Goal: Task Accomplishment & Management: Manage account settings

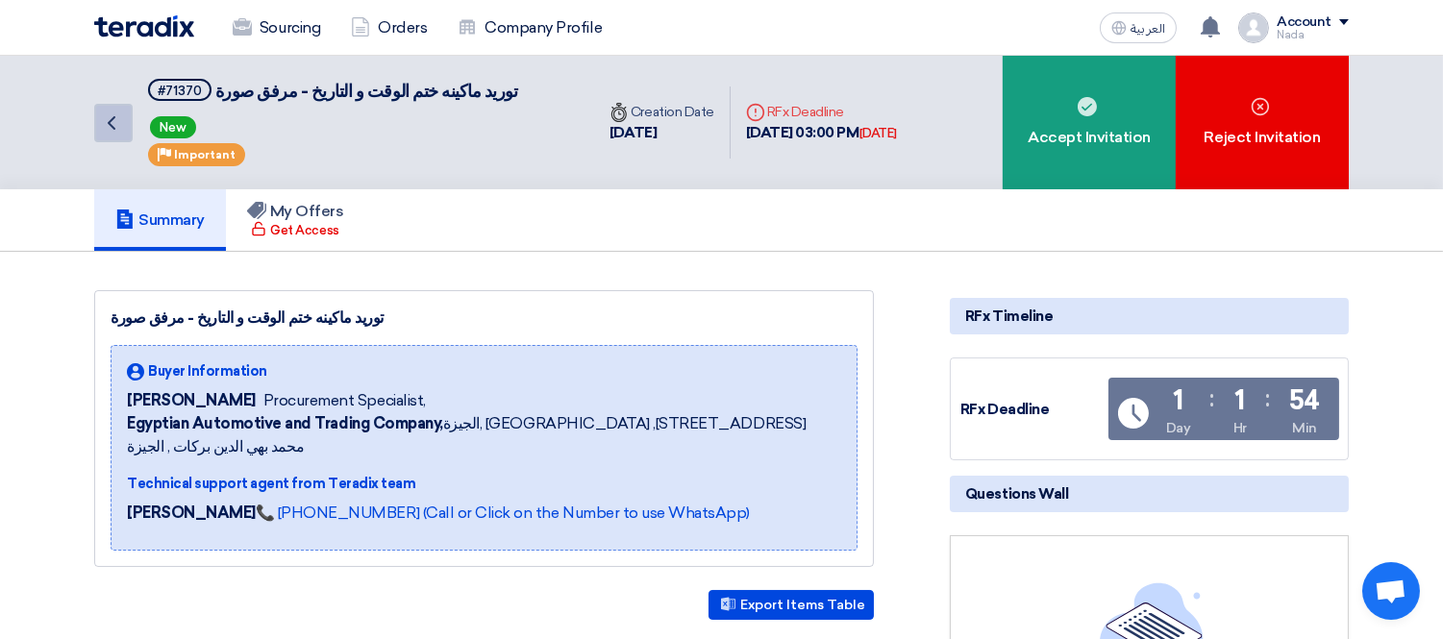
click at [107, 129] on icon "Back" at bounding box center [111, 123] width 23 height 23
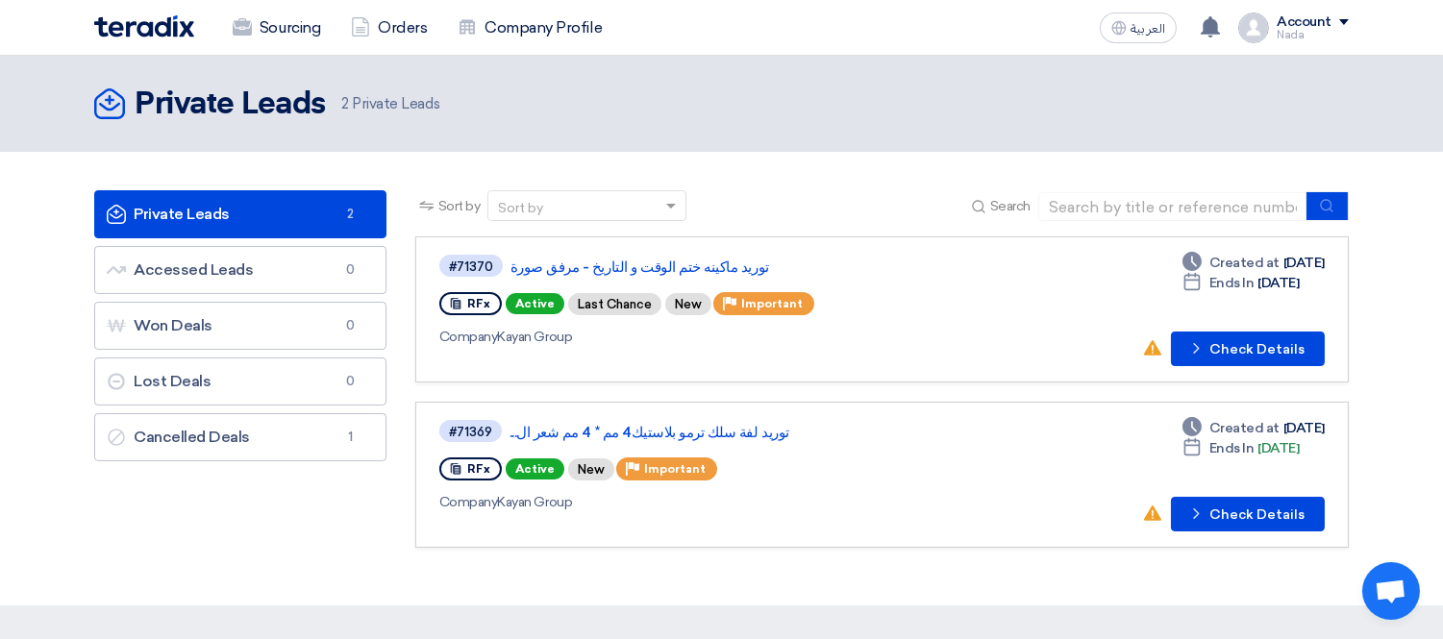
click at [200, 208] on link "Private Leads Private Leads 2" at bounding box center [240, 214] width 292 height 48
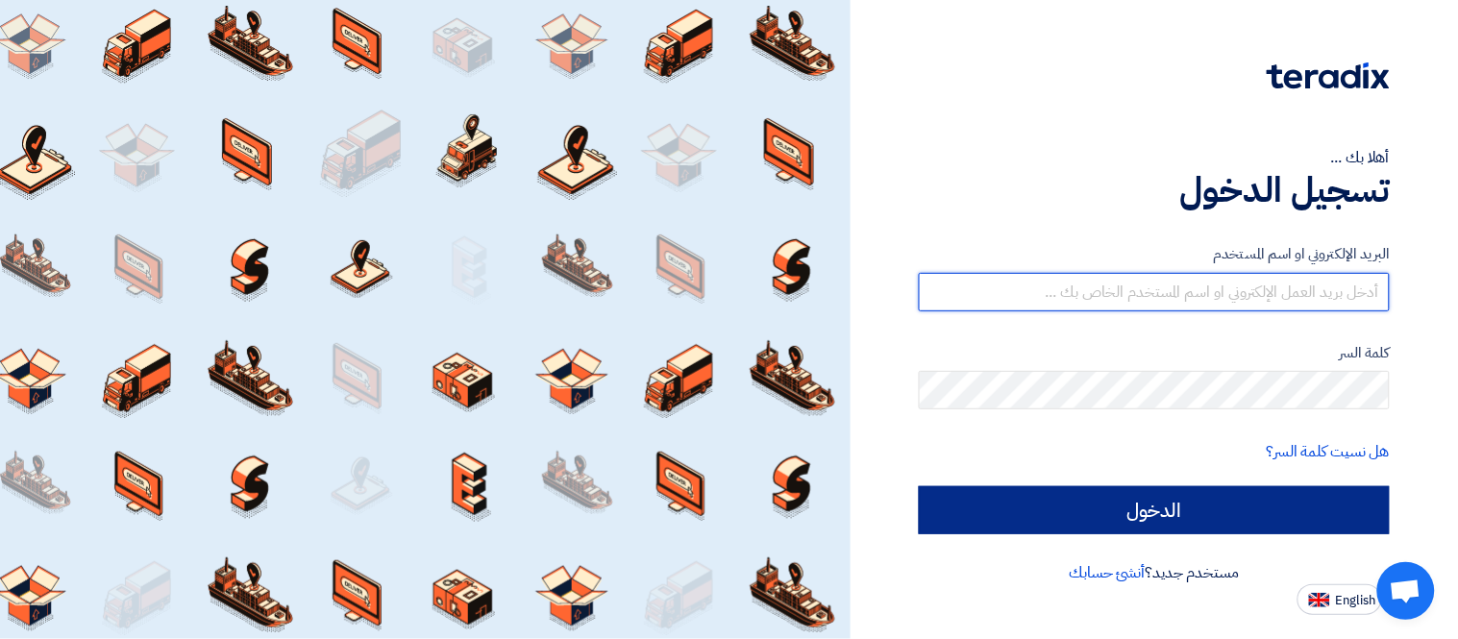
type input "[EMAIL_ADDRESS][DOMAIN_NAME]"
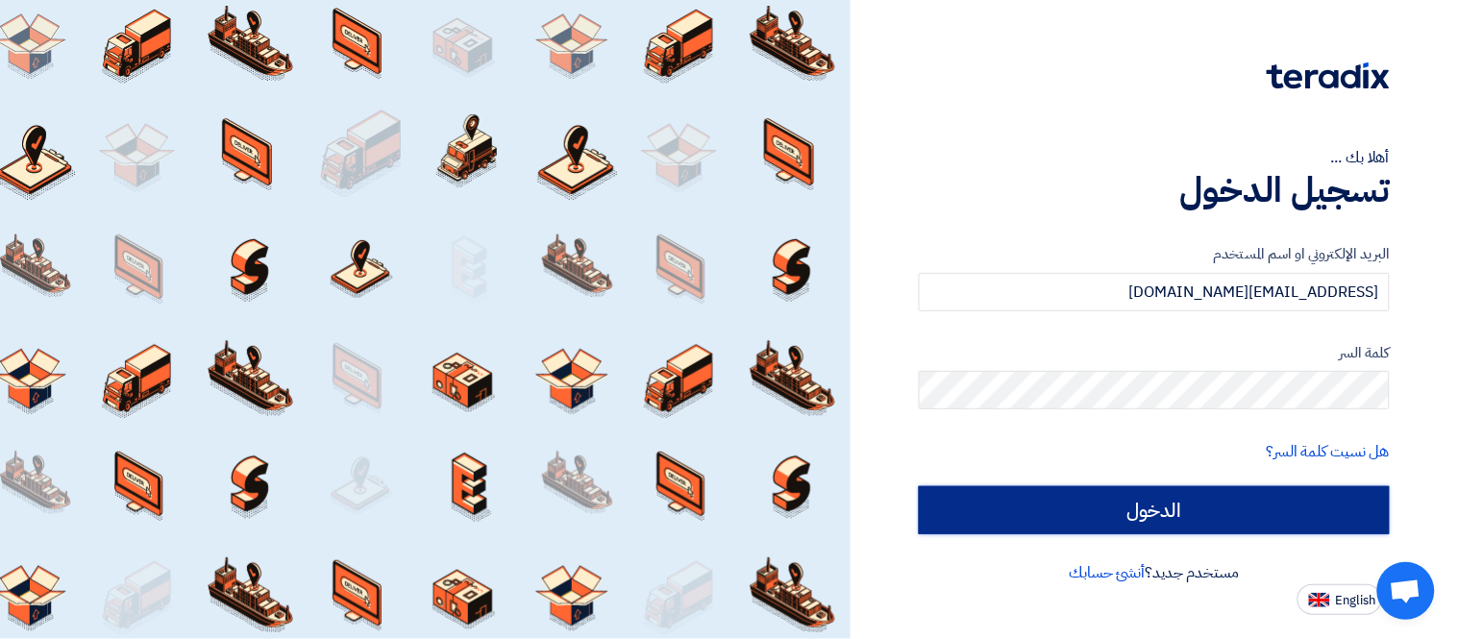
click at [959, 520] on input "الدخول" at bounding box center [1154, 510] width 471 height 48
type input "Sign in"
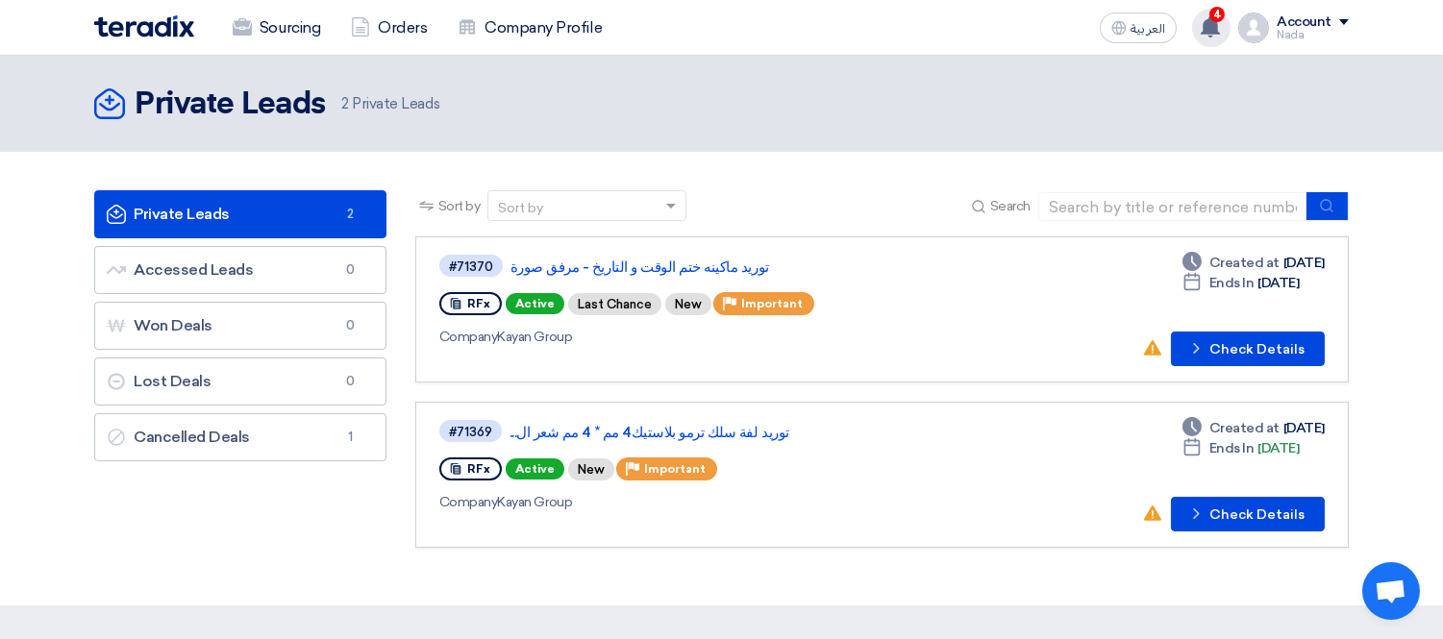
click at [1221, 34] on icon at bounding box center [1210, 26] width 21 height 21
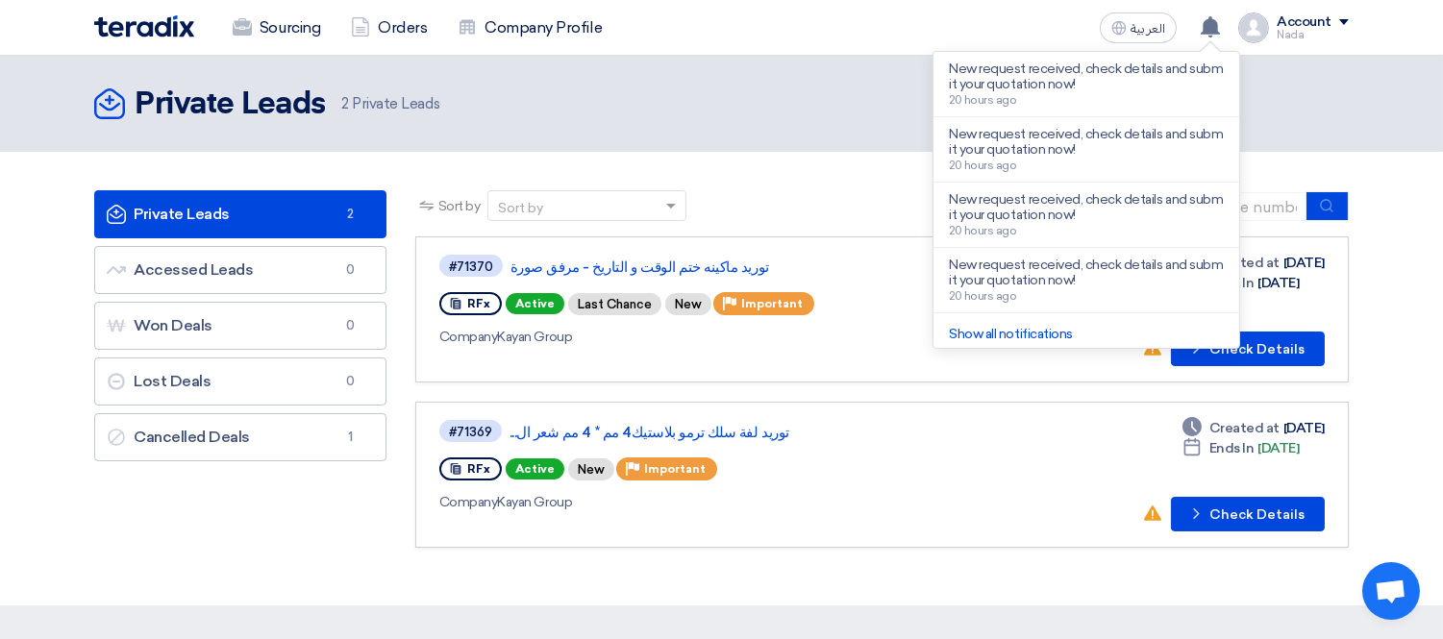
click at [821, 133] on header "Private Leads Private Leads 2 Private Leads" at bounding box center [721, 104] width 1443 height 96
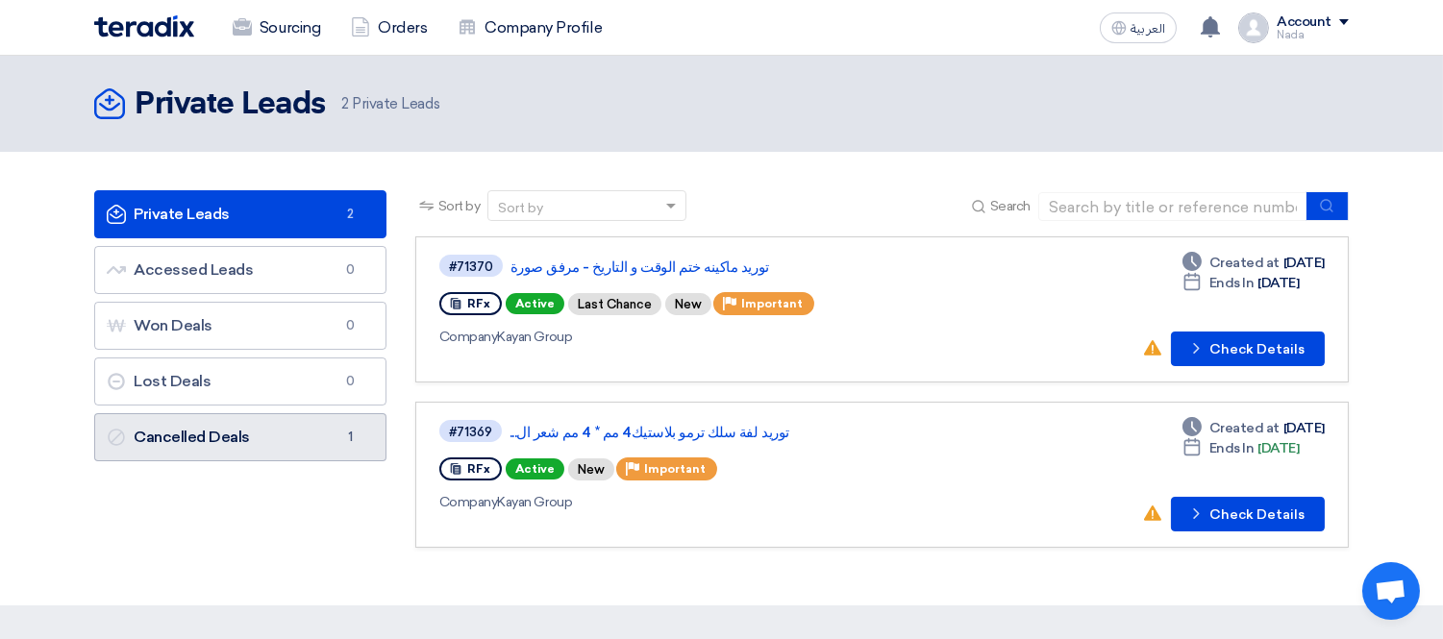
click at [260, 444] on link "Cancelled Deals Cancelled Deals 1" at bounding box center [240, 437] width 292 height 48
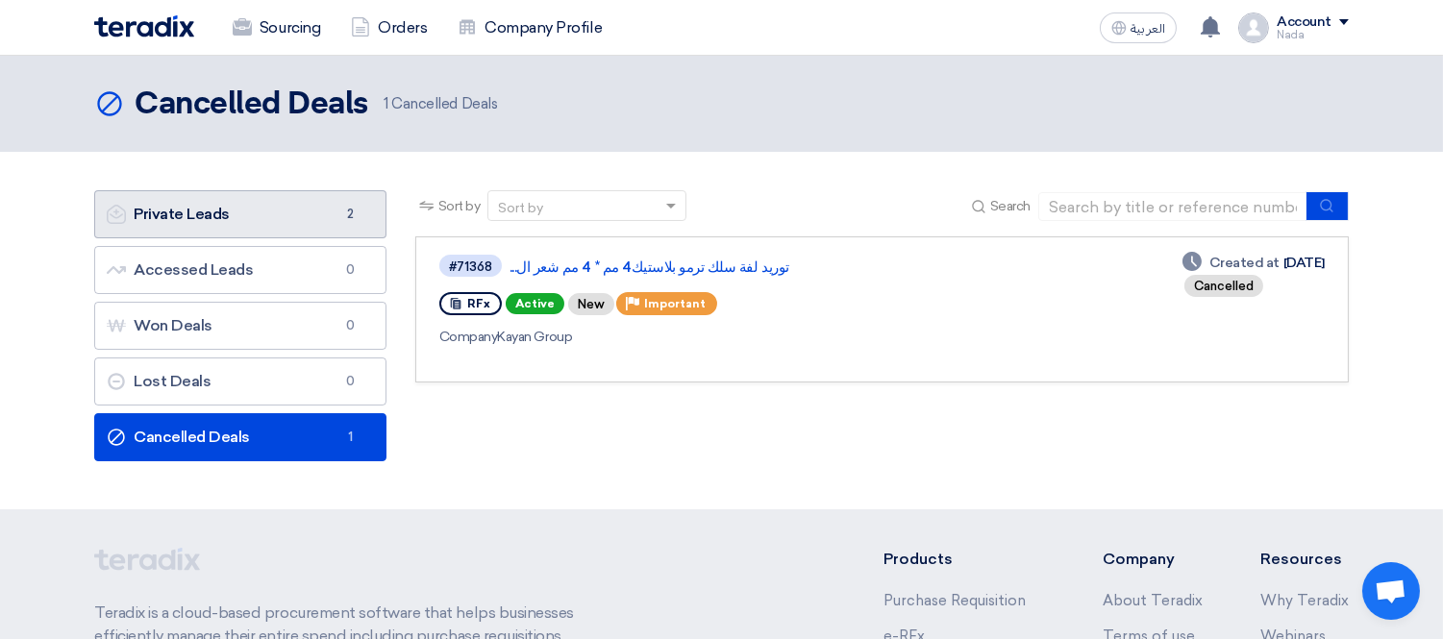
click at [246, 200] on link "Private Leads Private Leads 2" at bounding box center [240, 214] width 292 height 48
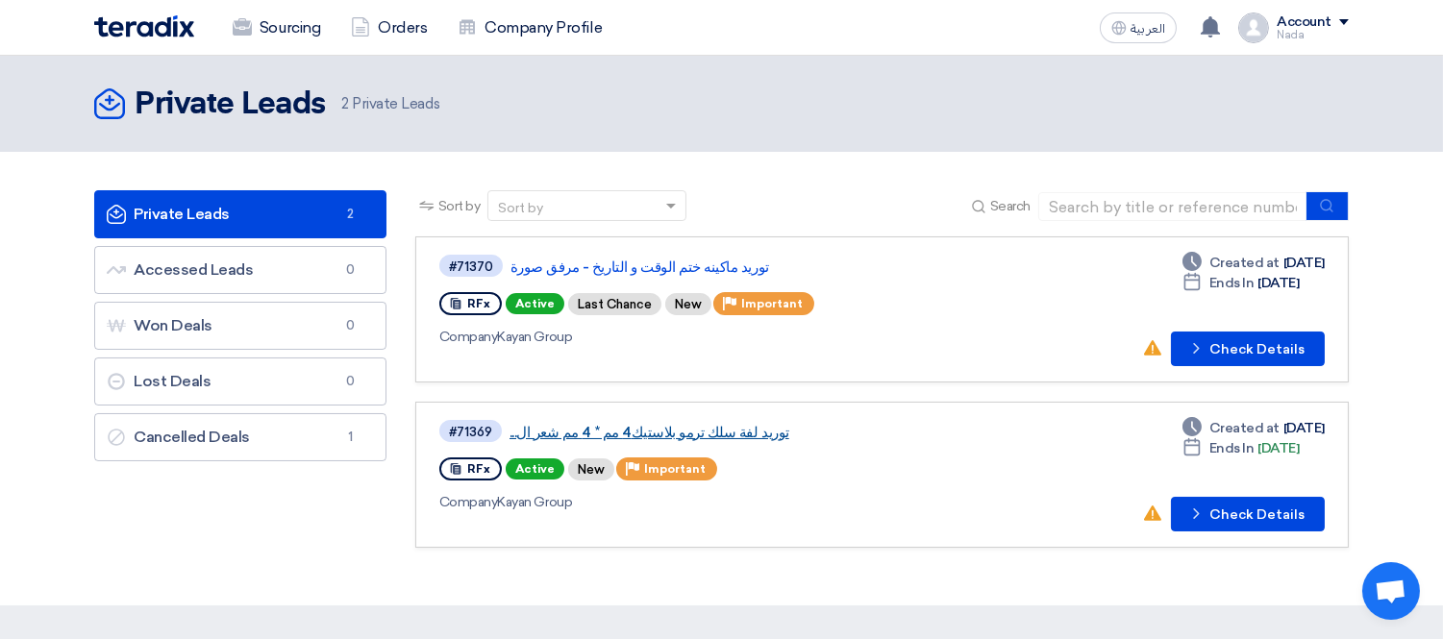
click at [655, 425] on link "توريد لفة سلك ترمو بلاستيك4 مم * 4 مم شعر ال..." at bounding box center [749, 432] width 481 height 17
click at [634, 273] on link "توريد ماكينه ختم الوقت و التاريخ - مرفق صورة" at bounding box center [750, 267] width 481 height 17
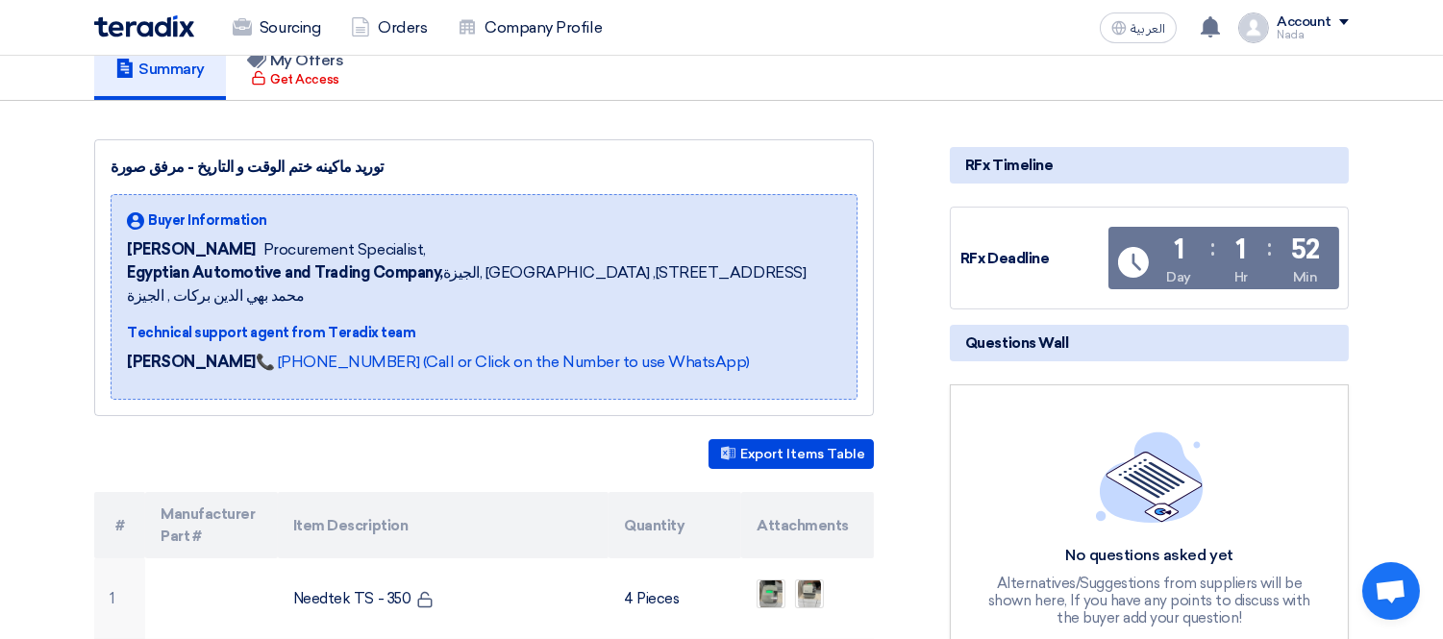
scroll to position [427, 0]
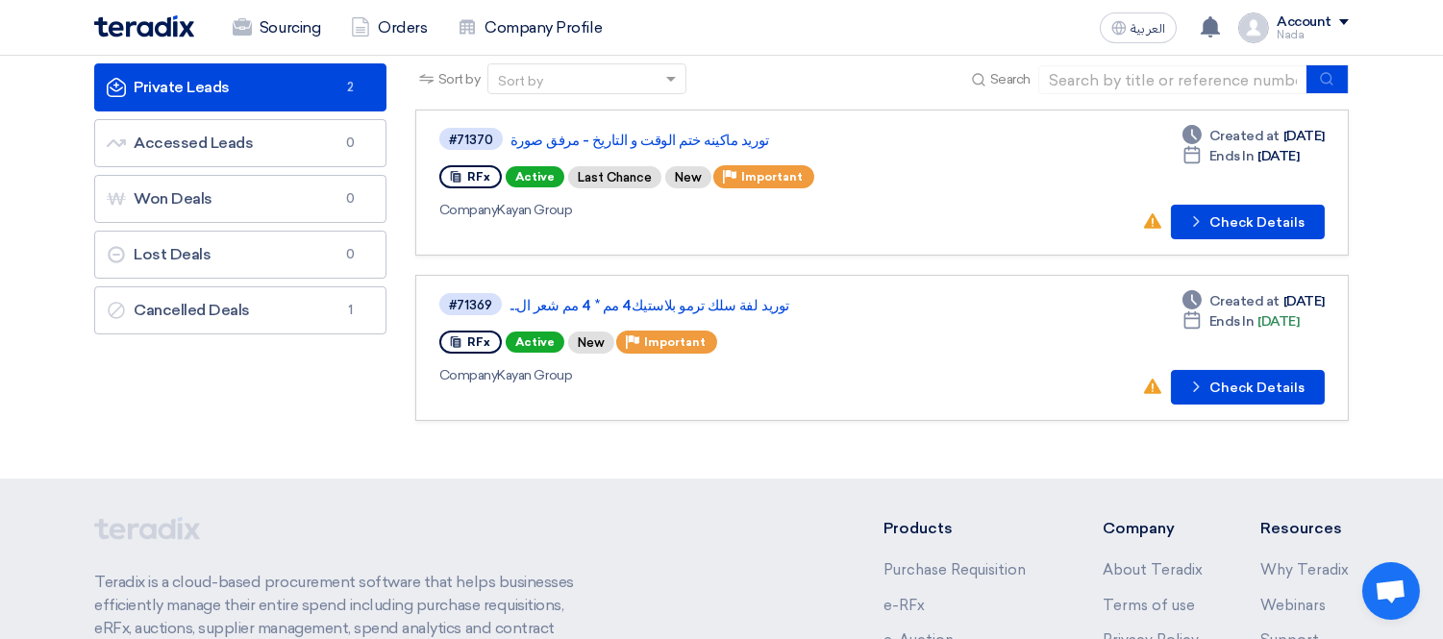
scroll to position [119, 0]
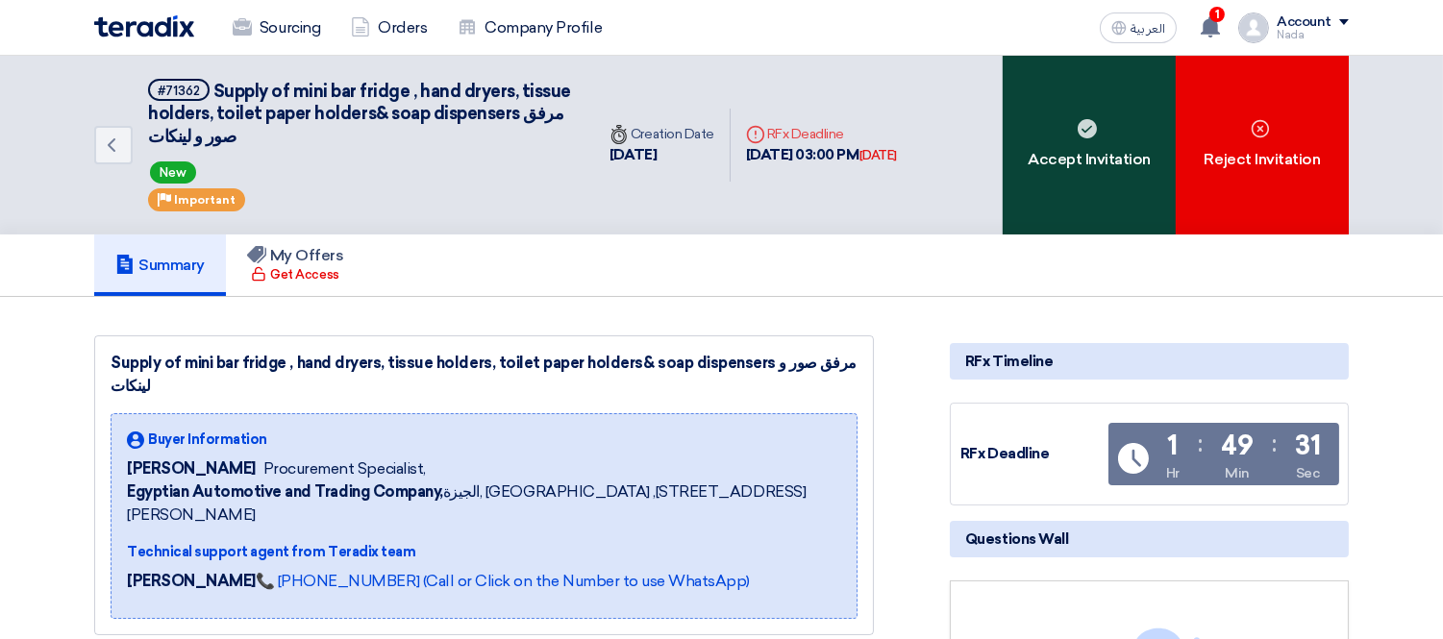
click at [1130, 177] on div "Accept Invitation" at bounding box center [1089, 145] width 173 height 179
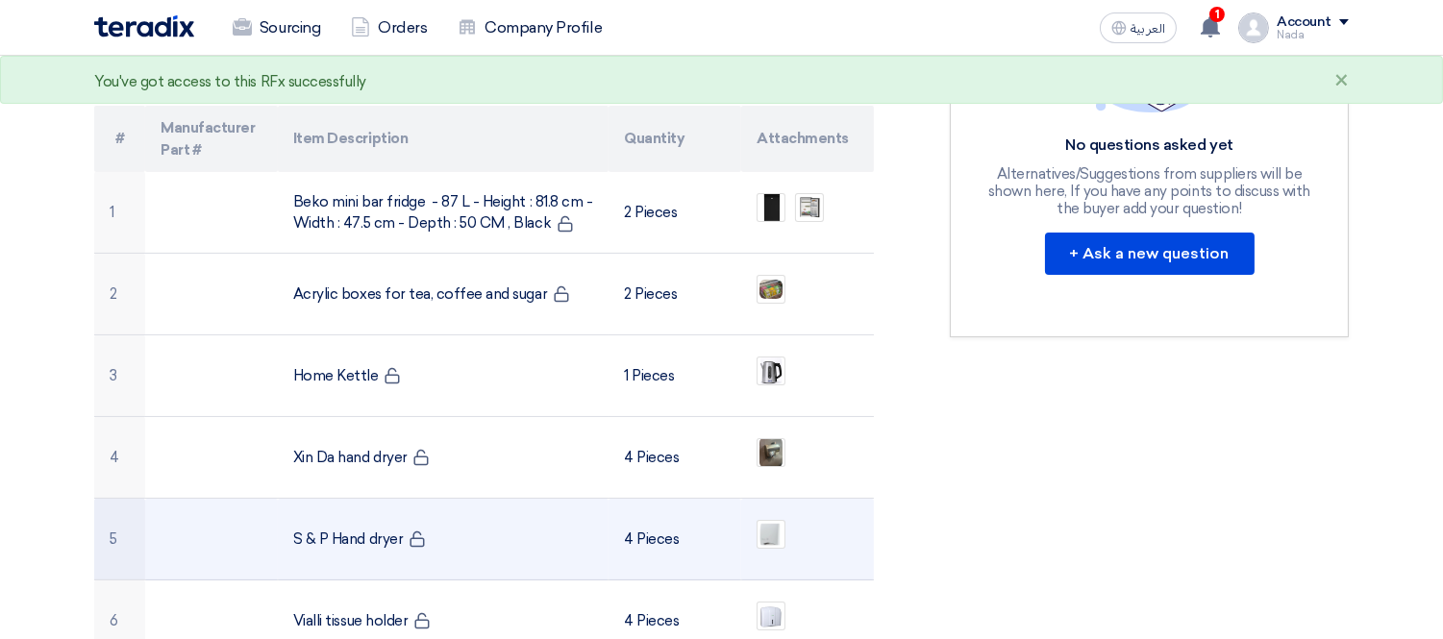
scroll to position [640, 0]
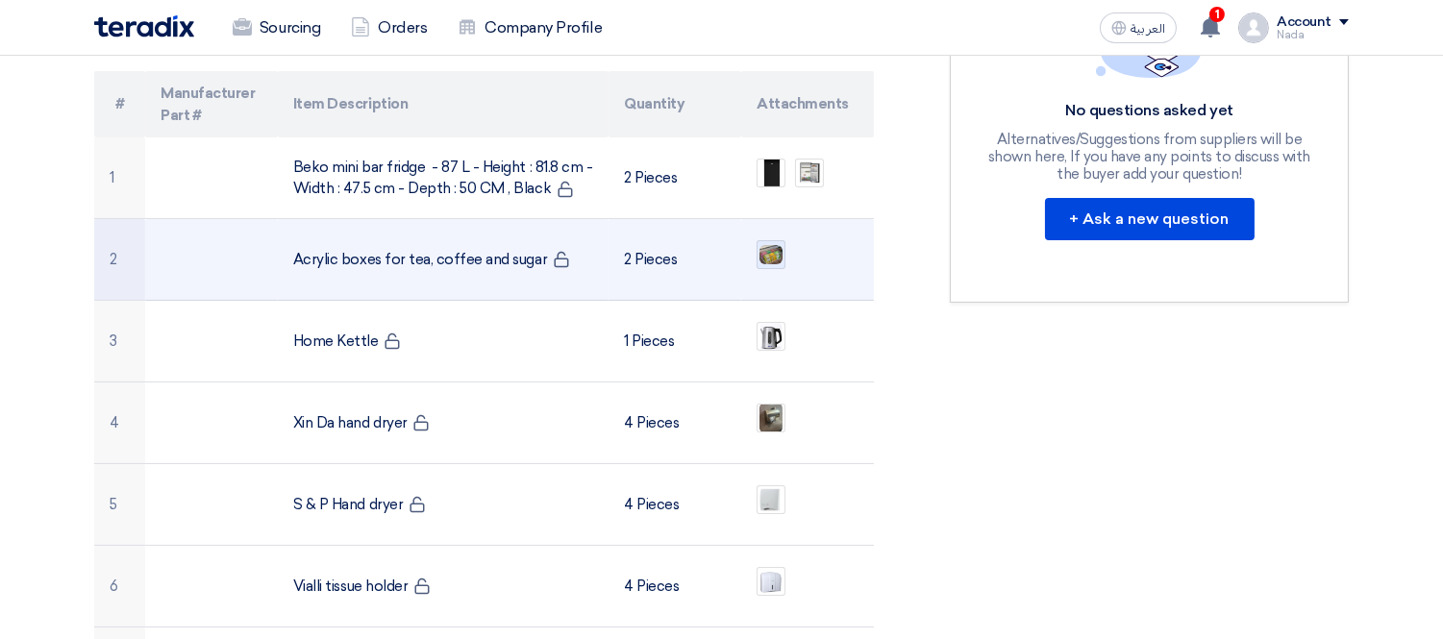
click at [776, 243] on img at bounding box center [770, 254] width 27 height 23
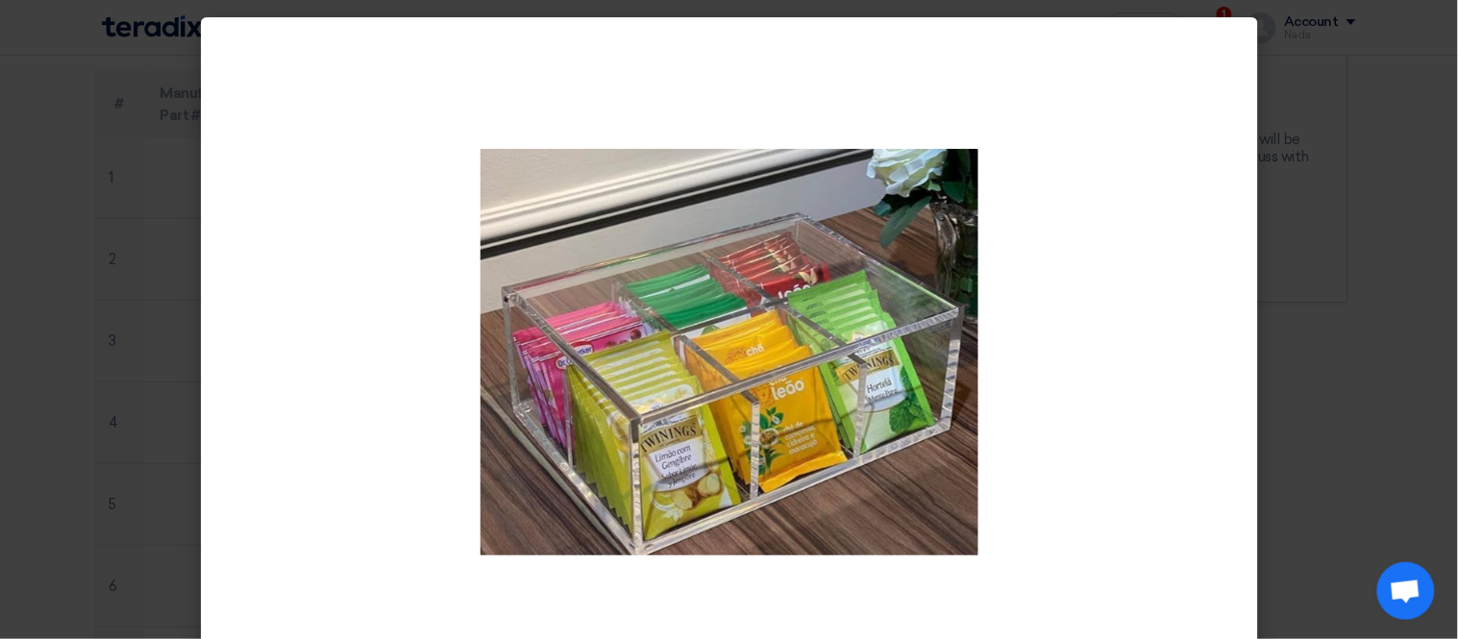
click at [44, 179] on modal-container at bounding box center [729, 319] width 1458 height 639
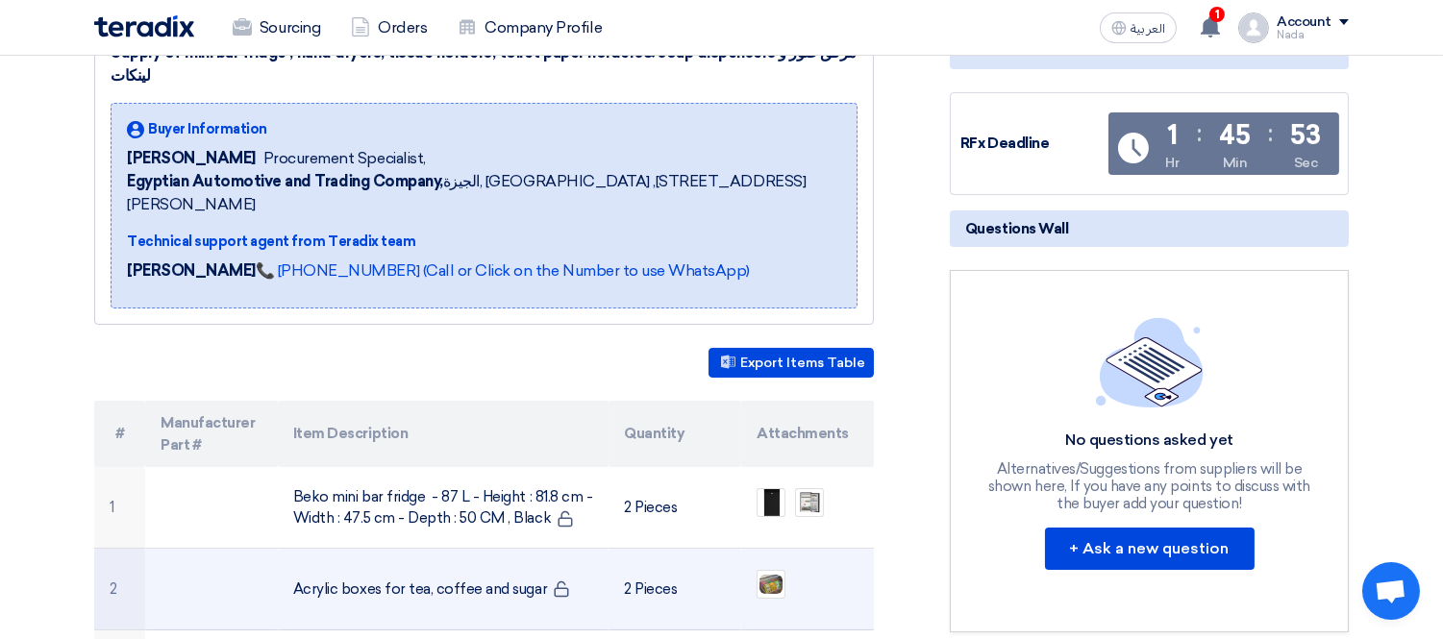
scroll to position [0, 0]
